Goal: Check status: Check status

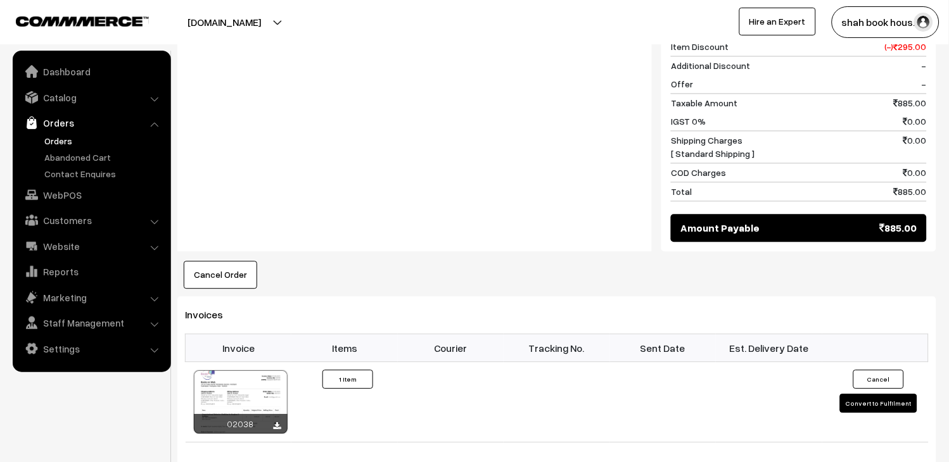
scroll to position [633, 0]
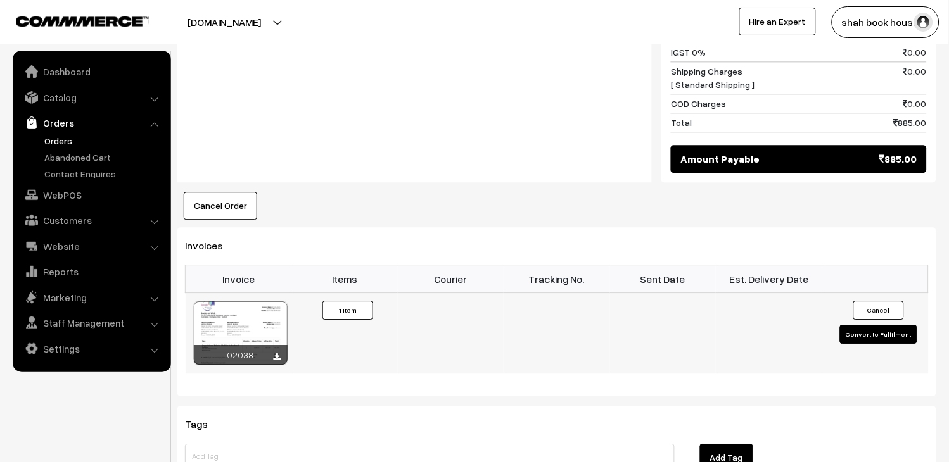
click at [256, 293] on td "02038" at bounding box center [239, 333] width 106 height 80
click at [258, 301] on div at bounding box center [241, 332] width 94 height 63
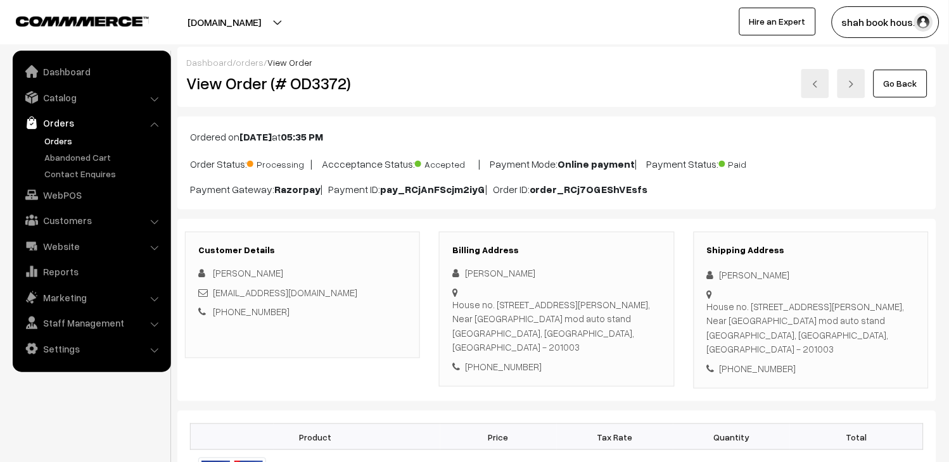
scroll to position [0, 0]
click at [65, 141] on link "Orders" at bounding box center [103, 140] width 125 height 13
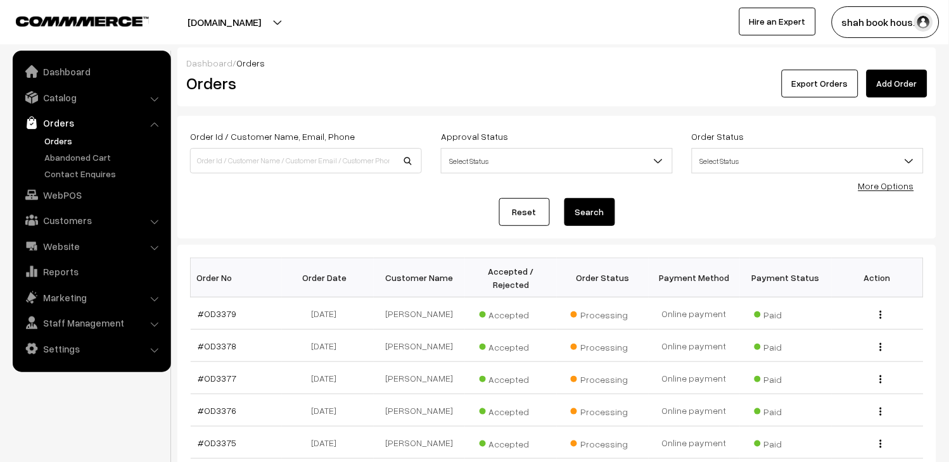
click at [54, 139] on link "Orders" at bounding box center [103, 140] width 125 height 13
